Goal: Information Seeking & Learning: Find specific page/section

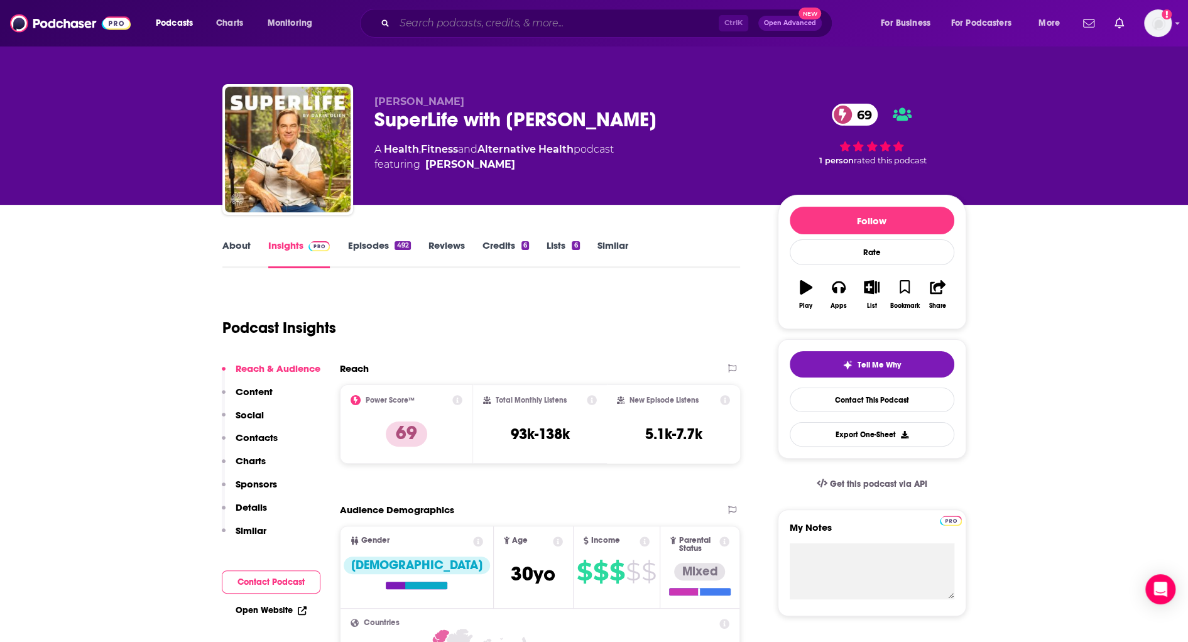
click at [504, 25] on input "Search podcasts, credits, & more..." at bounding box center [556, 23] width 324 height 20
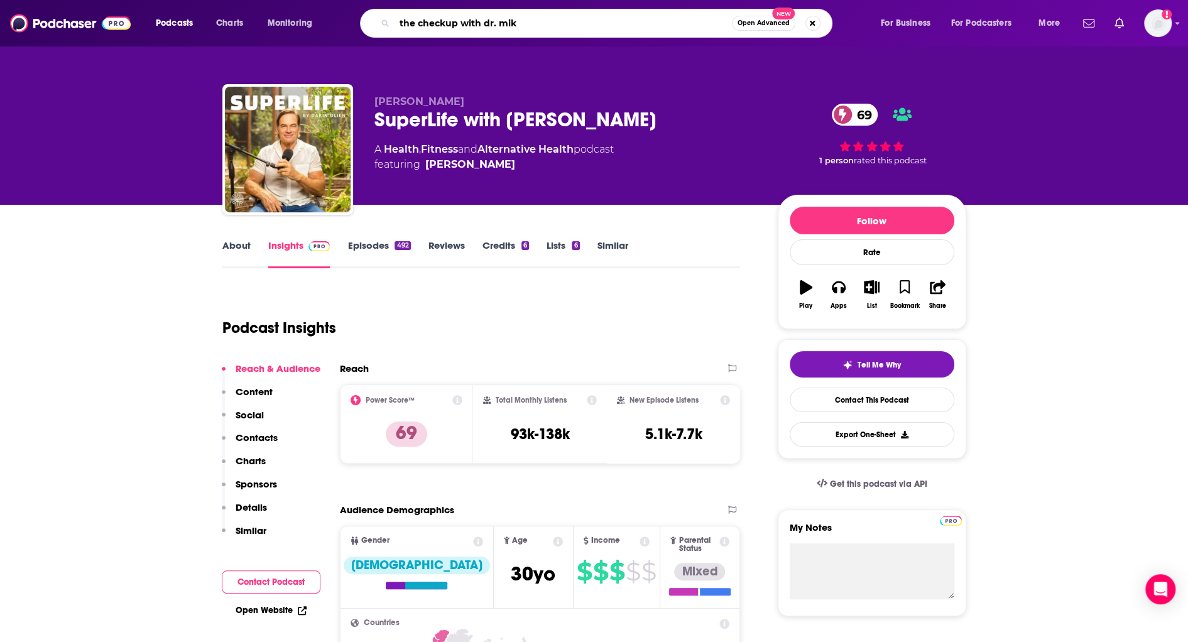
type input "the checkup with dr. [PERSON_NAME]"
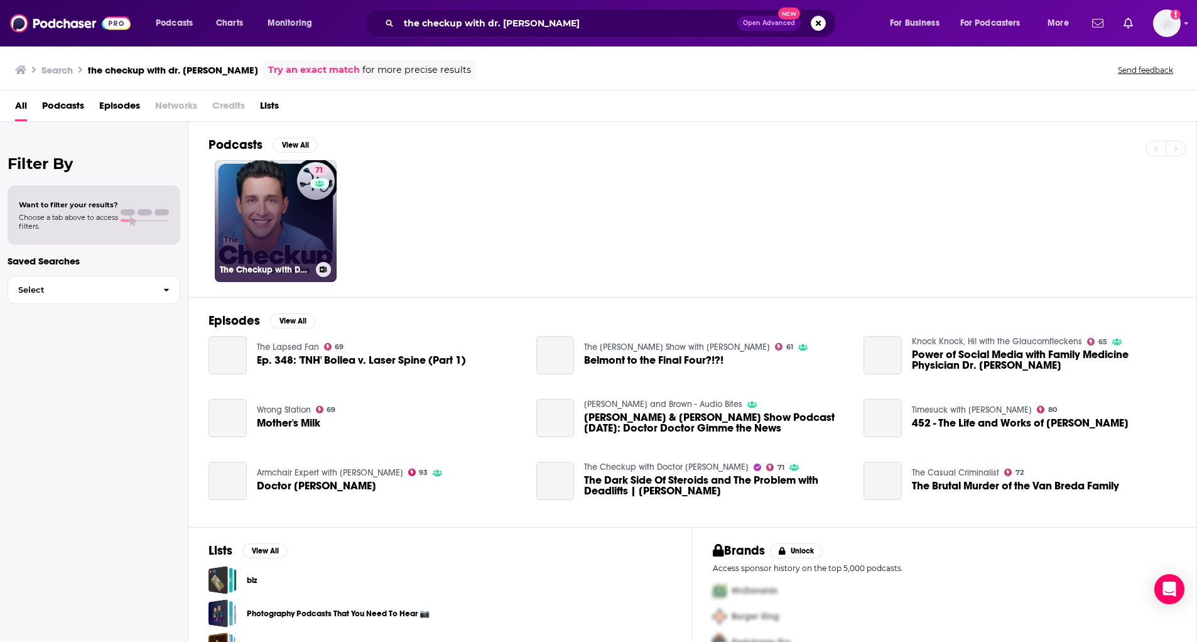
click at [266, 193] on link "71 The Checkup with Doctor [PERSON_NAME]" at bounding box center [276, 221] width 122 height 122
